Goal: Find specific page/section: Find specific page/section

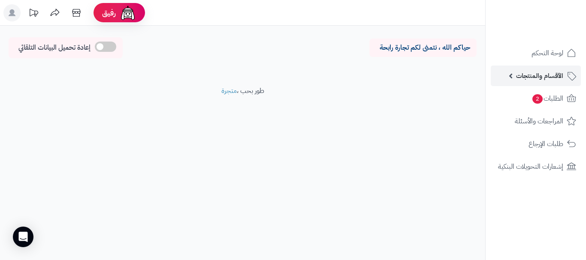
click at [550, 82] on link "الأقسام والمنتجات" at bounding box center [536, 76] width 90 height 21
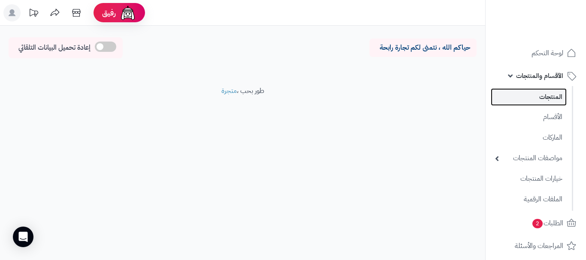
click at [550, 97] on link "المنتجات" at bounding box center [529, 97] width 76 height 18
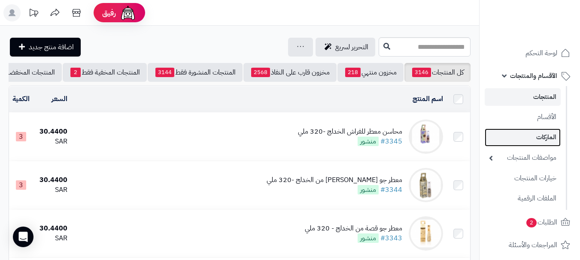
click at [534, 134] on link "الماركات" at bounding box center [522, 138] width 76 height 18
